Goal: Task Accomplishment & Management: Manage account settings

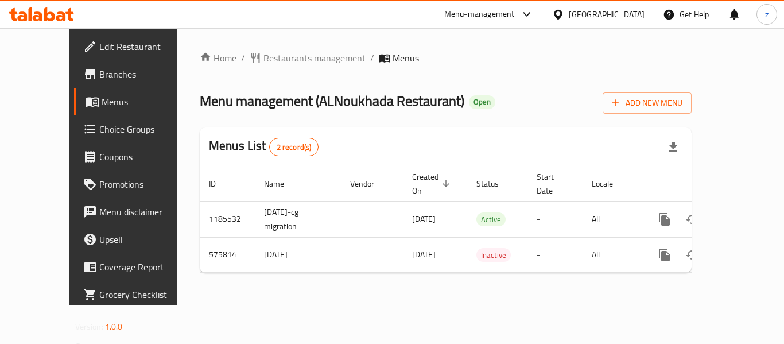
click at [99, 135] on span "Choice Groups" at bounding box center [145, 129] width 92 height 14
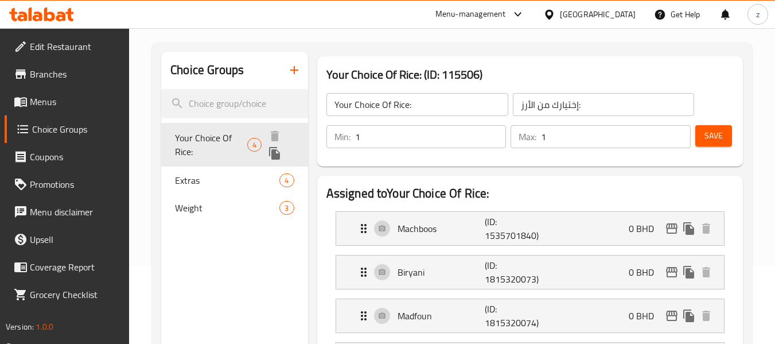
scroll to position [57, 0]
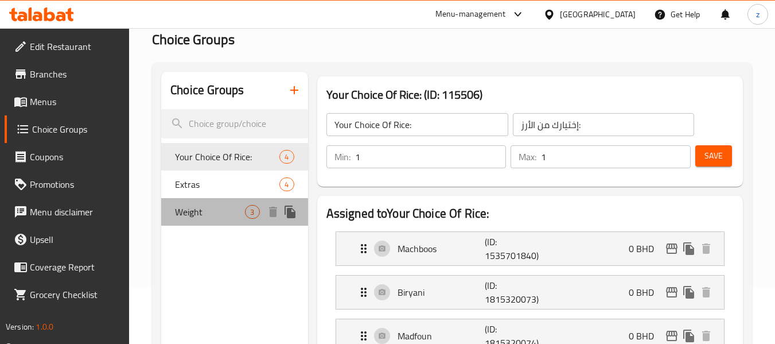
click at [213, 208] on span "Weight" at bounding box center [210, 212] width 70 height 14
type input "Weight"
type input "الوزن"
type input "0"
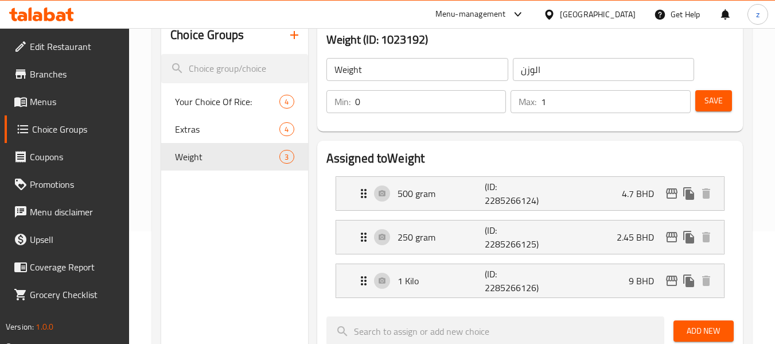
scroll to position [172, 0]
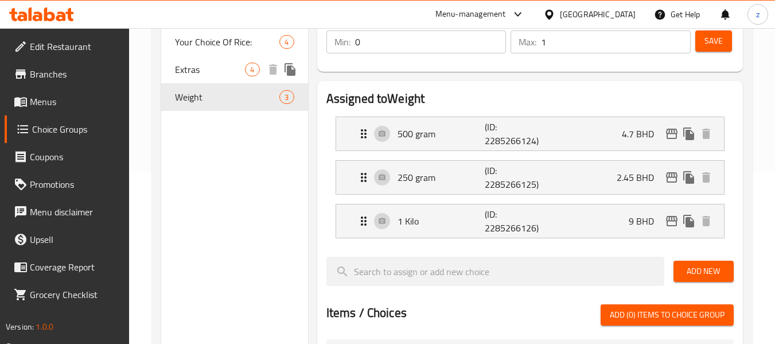
click at [198, 75] on span "Extras" at bounding box center [210, 70] width 70 height 14
type input "Extras"
type input "الاضافات"
type input "4"
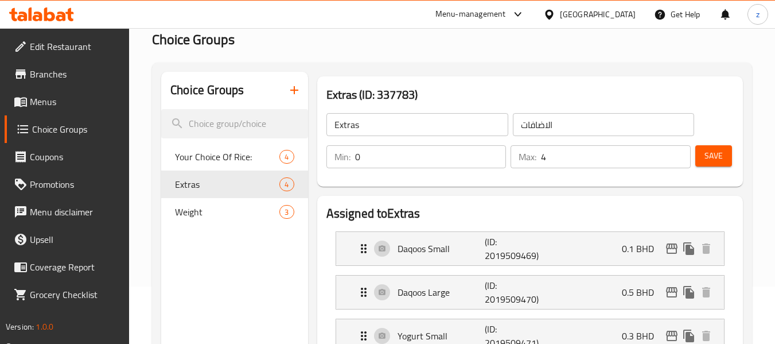
scroll to position [0, 0]
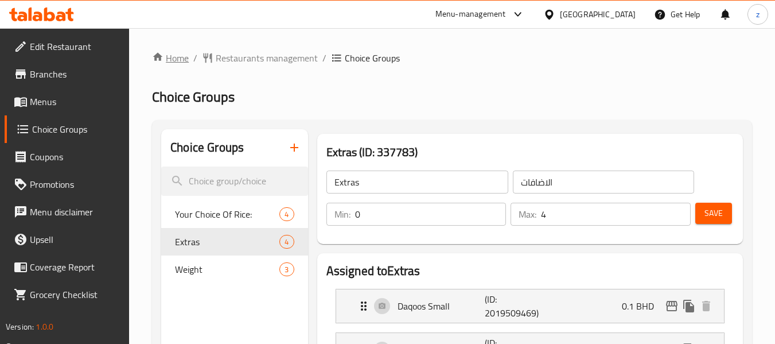
click at [175, 59] on link "Home" at bounding box center [170, 58] width 37 height 14
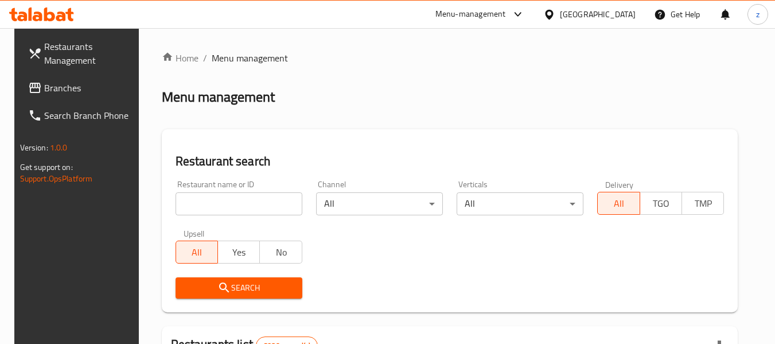
click at [79, 92] on span "Branches" at bounding box center [89, 88] width 91 height 14
